Goal: Information Seeking & Learning: Find specific fact

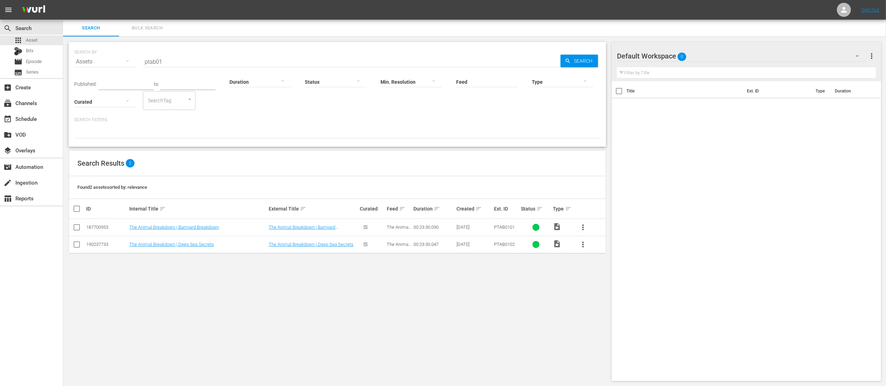
click at [179, 60] on input "ptab01" at bounding box center [352, 61] width 418 height 17
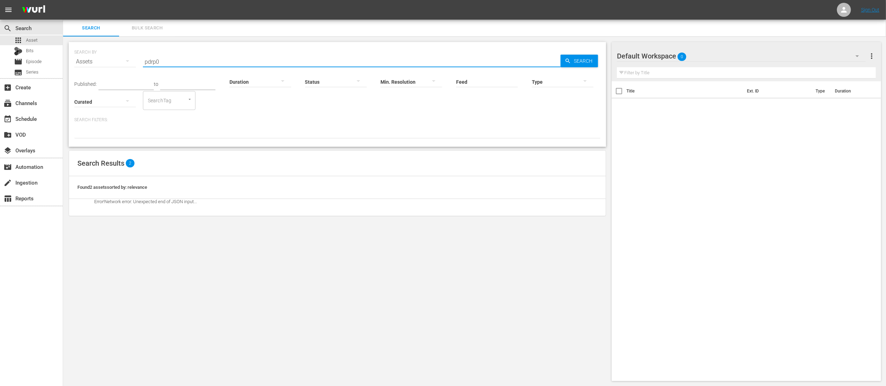
type input "pdrp0"
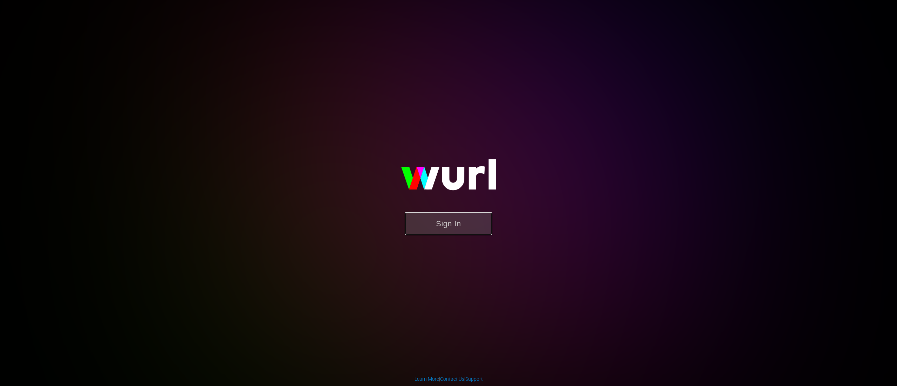
click at [450, 219] on button "Sign In" at bounding box center [449, 223] width 88 height 23
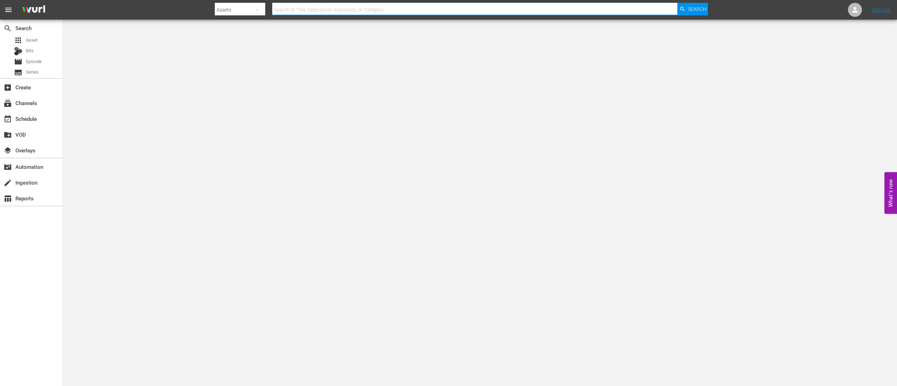
click at [384, 14] on input "text" at bounding box center [474, 9] width 405 height 17
type input "prp02"
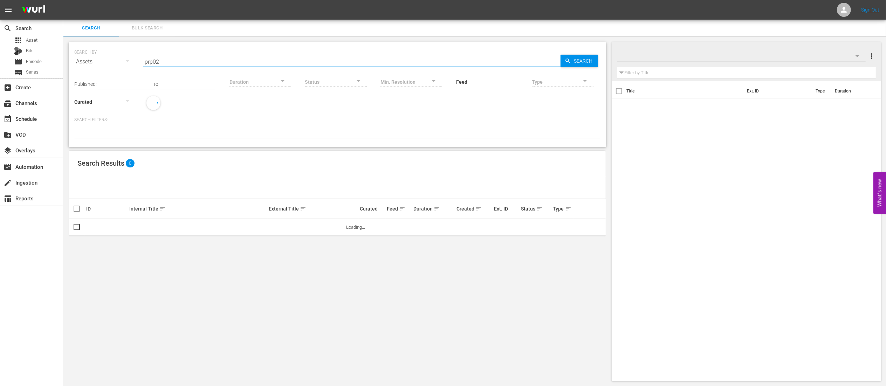
click at [146, 60] on input "prp02" at bounding box center [352, 61] width 418 height 17
type input "pdrp02"
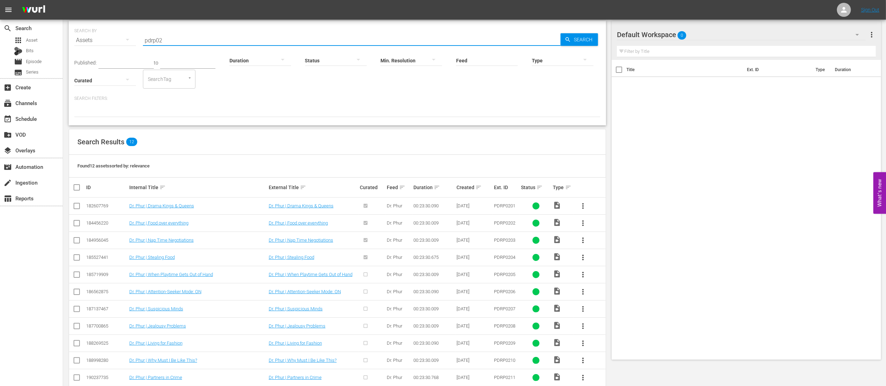
scroll to position [53, 0]
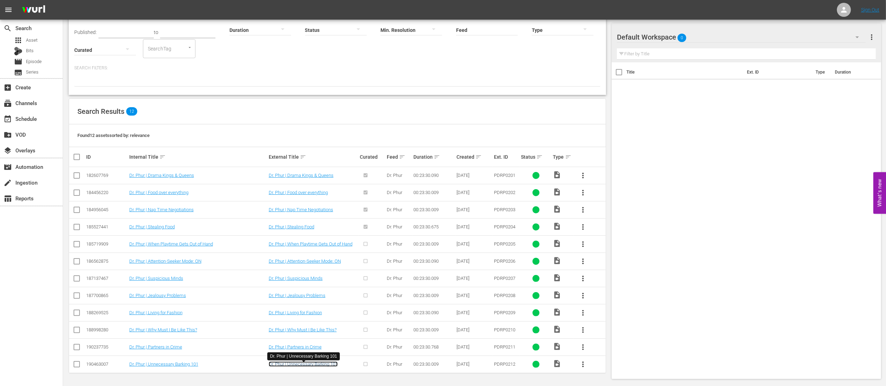
click at [282, 193] on link "Dr. Phur | Unnecessary Barking 101" at bounding box center [303, 363] width 69 height 5
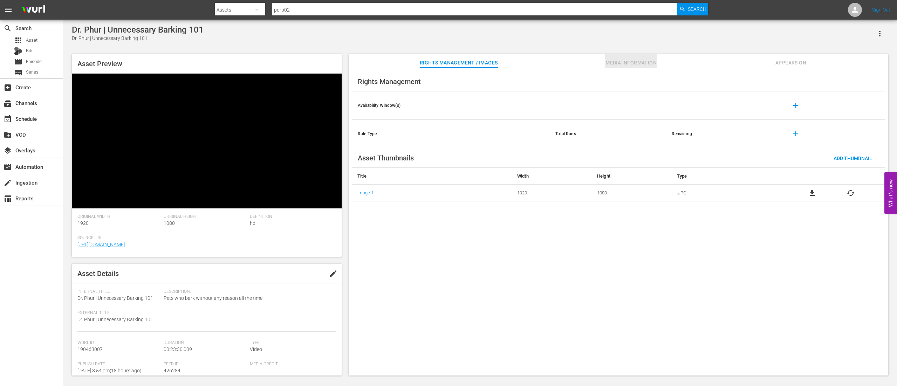
click at [448, 67] on span "Media Information" at bounding box center [631, 62] width 53 height 9
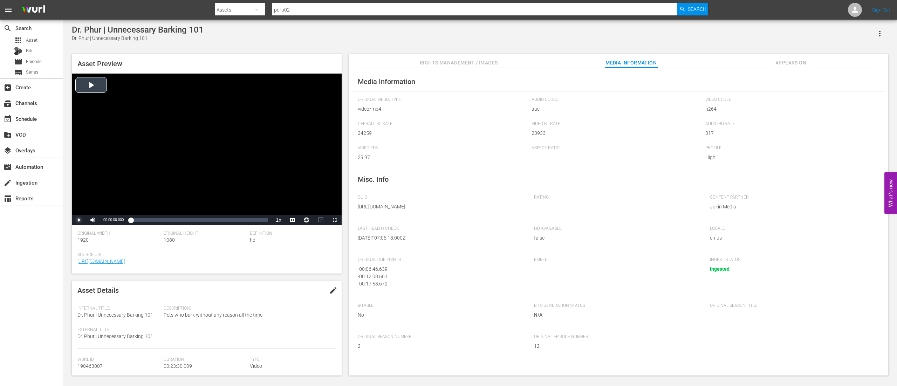
click at [79, 193] on span "Video Player" at bounding box center [79, 220] width 0 height 0
click at [264, 193] on div "Loaded : 7.66% 00:22:43.248 00:00:46.801" at bounding box center [199, 219] width 137 height 7
click at [265, 193] on div "00:23:02.538" at bounding box center [198, 219] width 135 height 7
